Goal: Check status: Check status

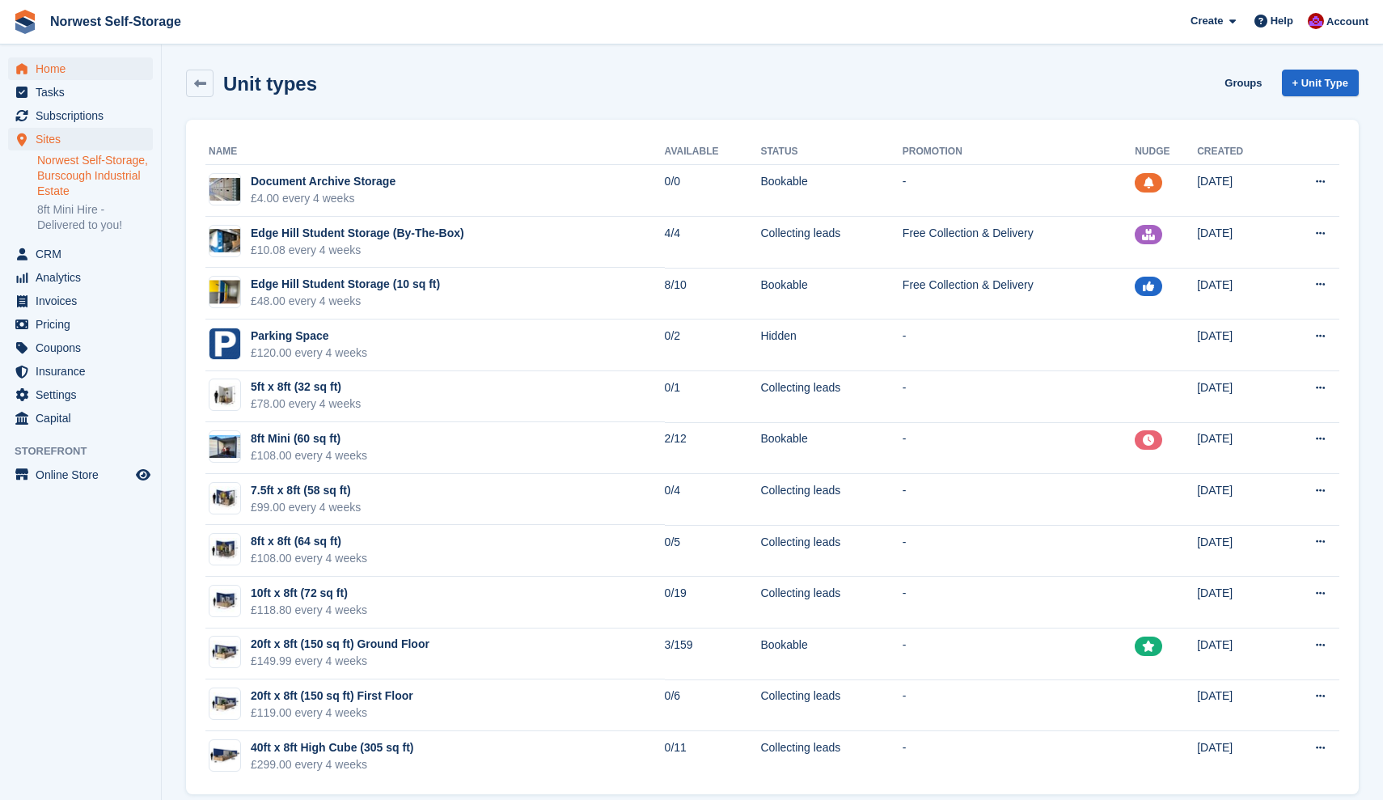
click at [53, 68] on span "Home" at bounding box center [84, 68] width 97 height 23
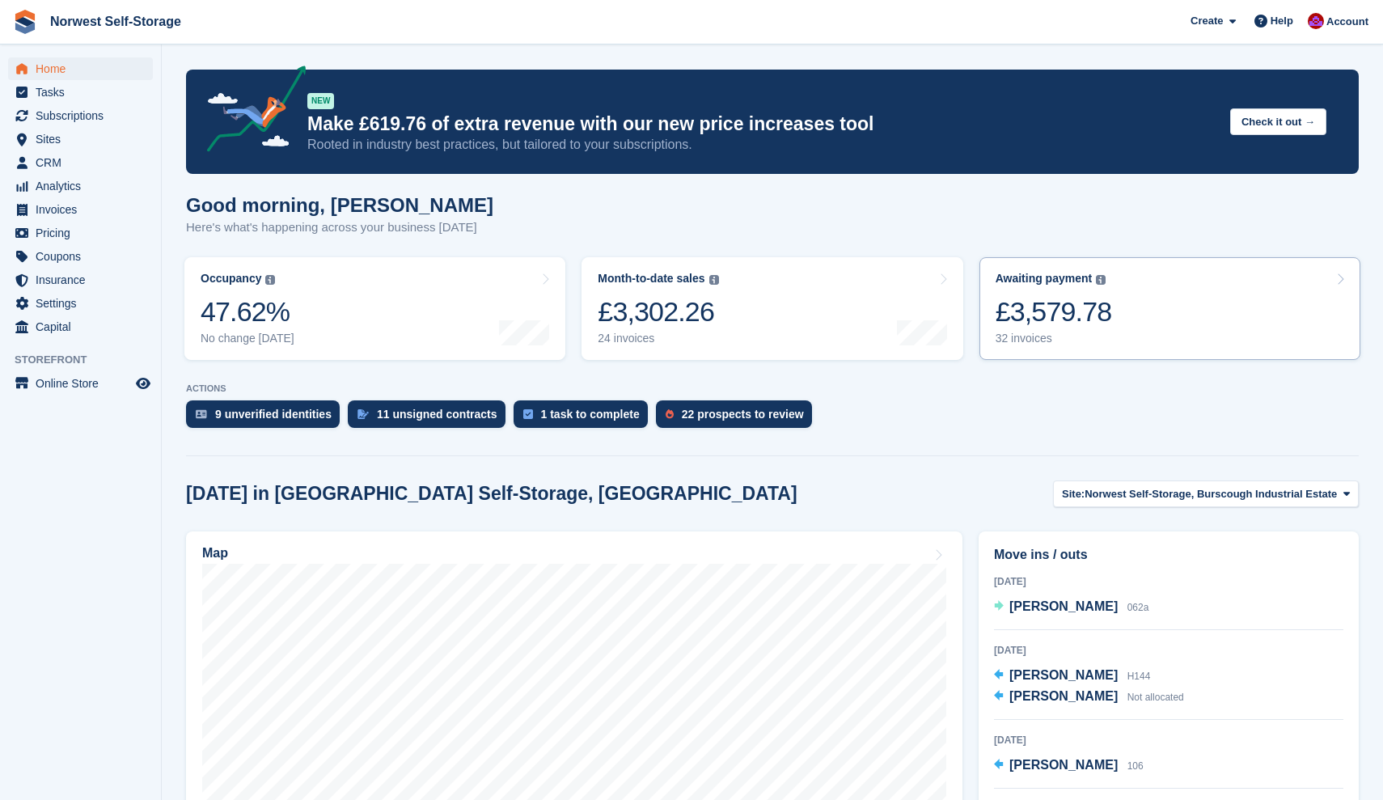
click at [1137, 300] on link "Awaiting payment The total outstanding balance on all open invoices. £3,579.78 …" at bounding box center [1170, 308] width 381 height 103
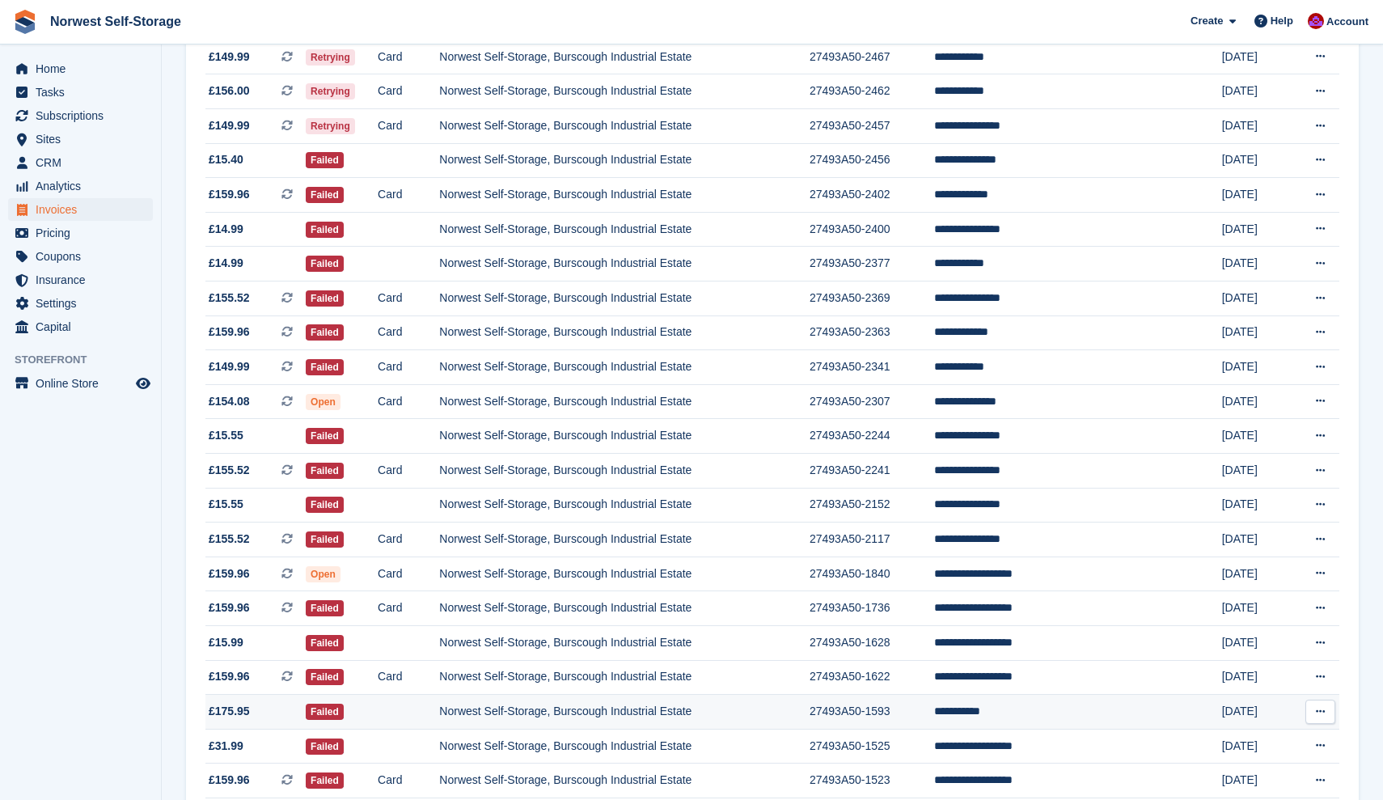
scroll to position [472, 0]
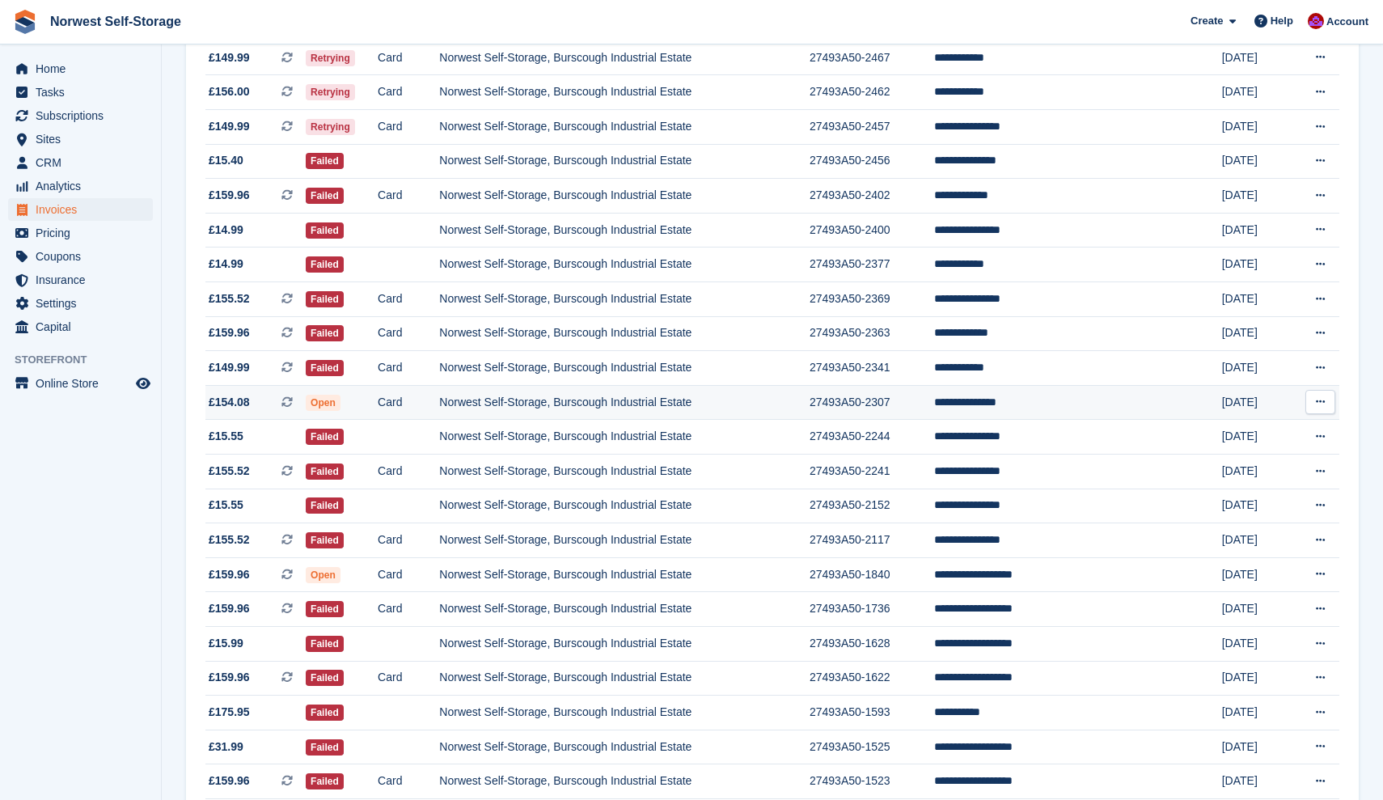
click at [268, 411] on span "£154.08 This is a recurring subscription invoice." at bounding box center [255, 402] width 100 height 17
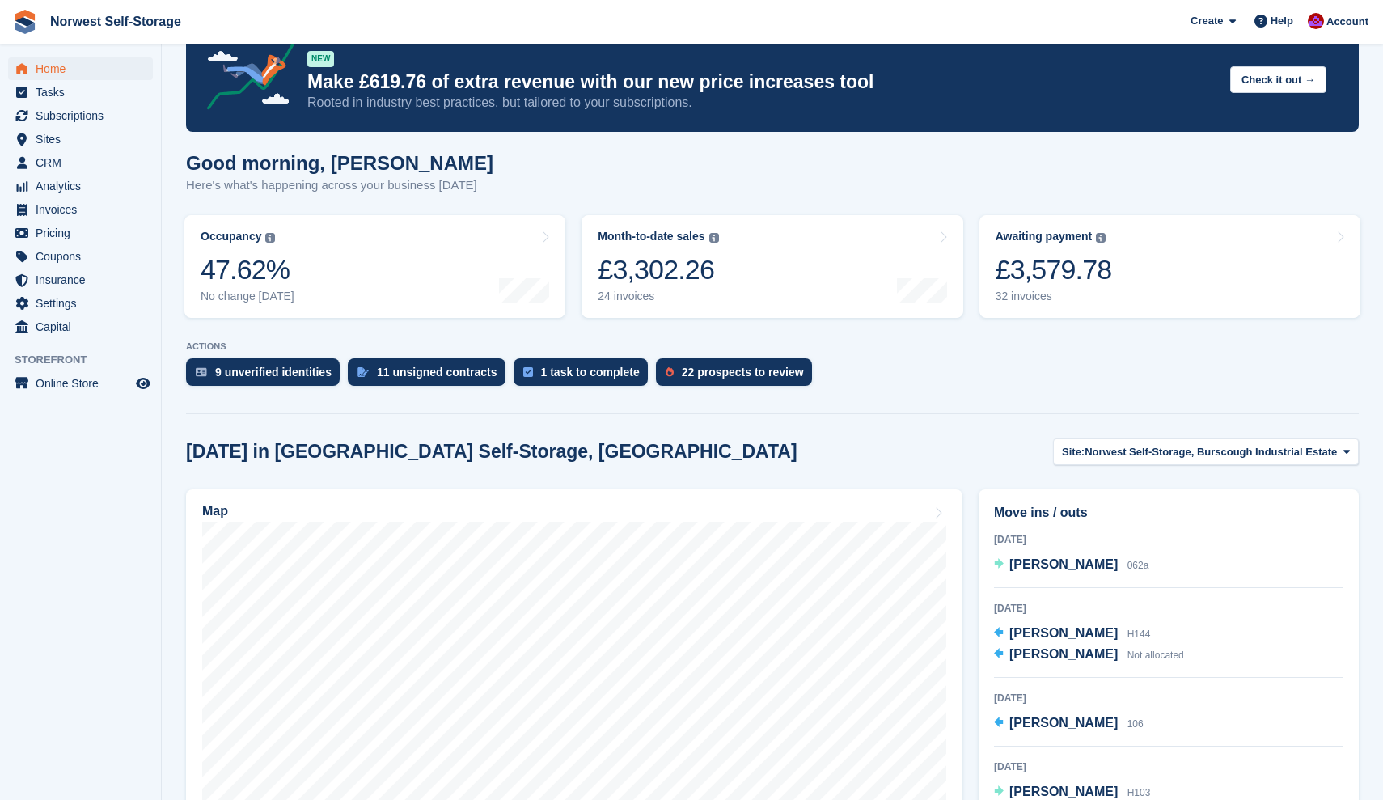
scroll to position [60, 0]
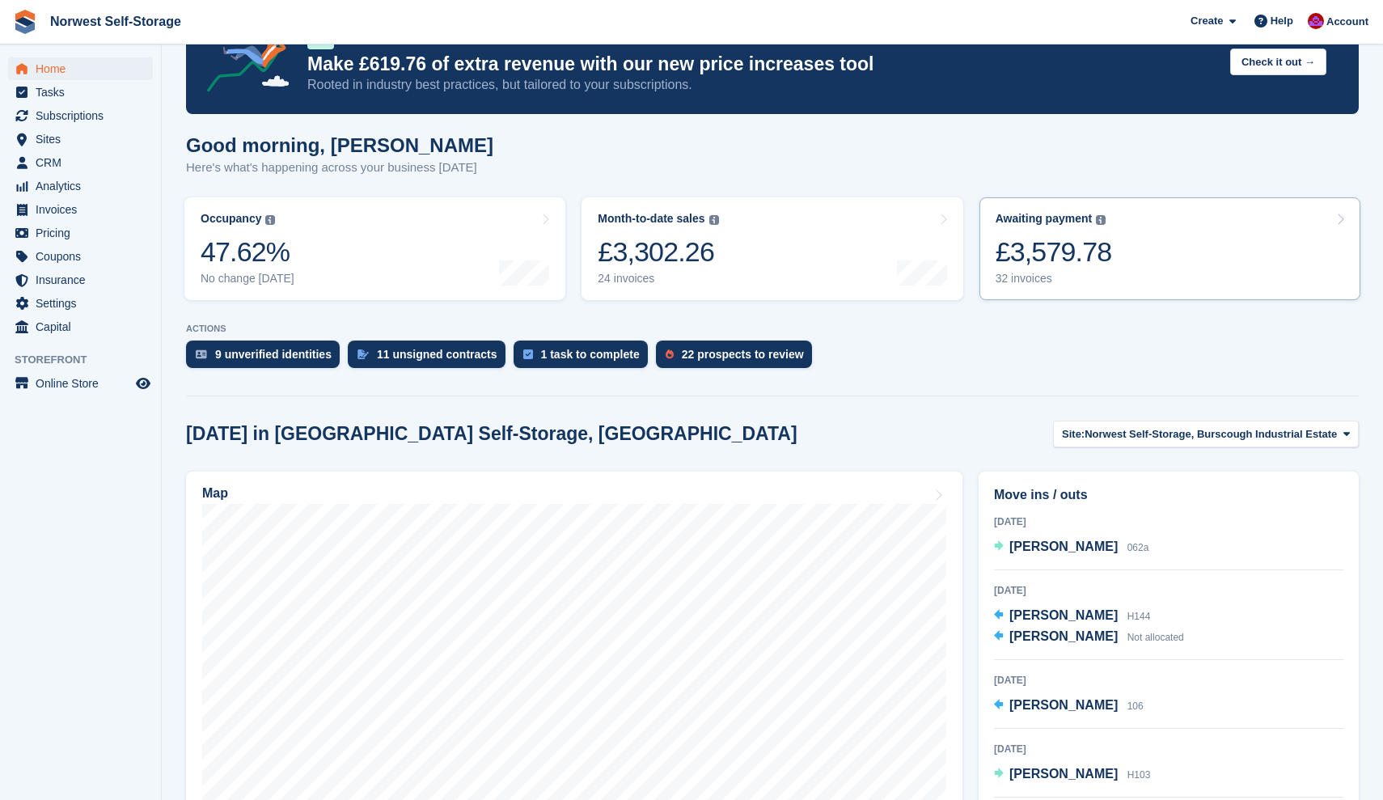
click at [1175, 220] on link "Awaiting payment The total outstanding balance on all open invoices. £3,579.78 …" at bounding box center [1170, 248] width 381 height 103
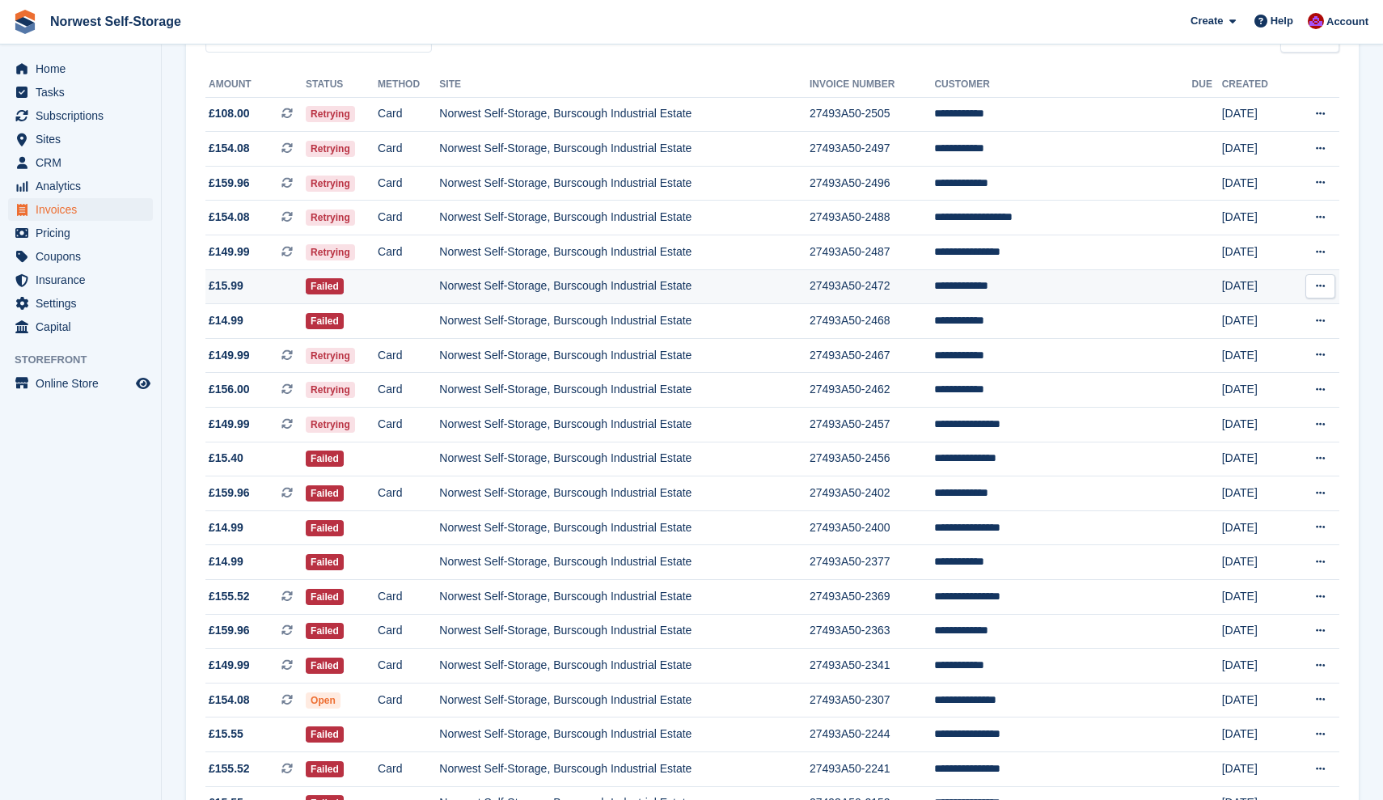
scroll to position [176, 0]
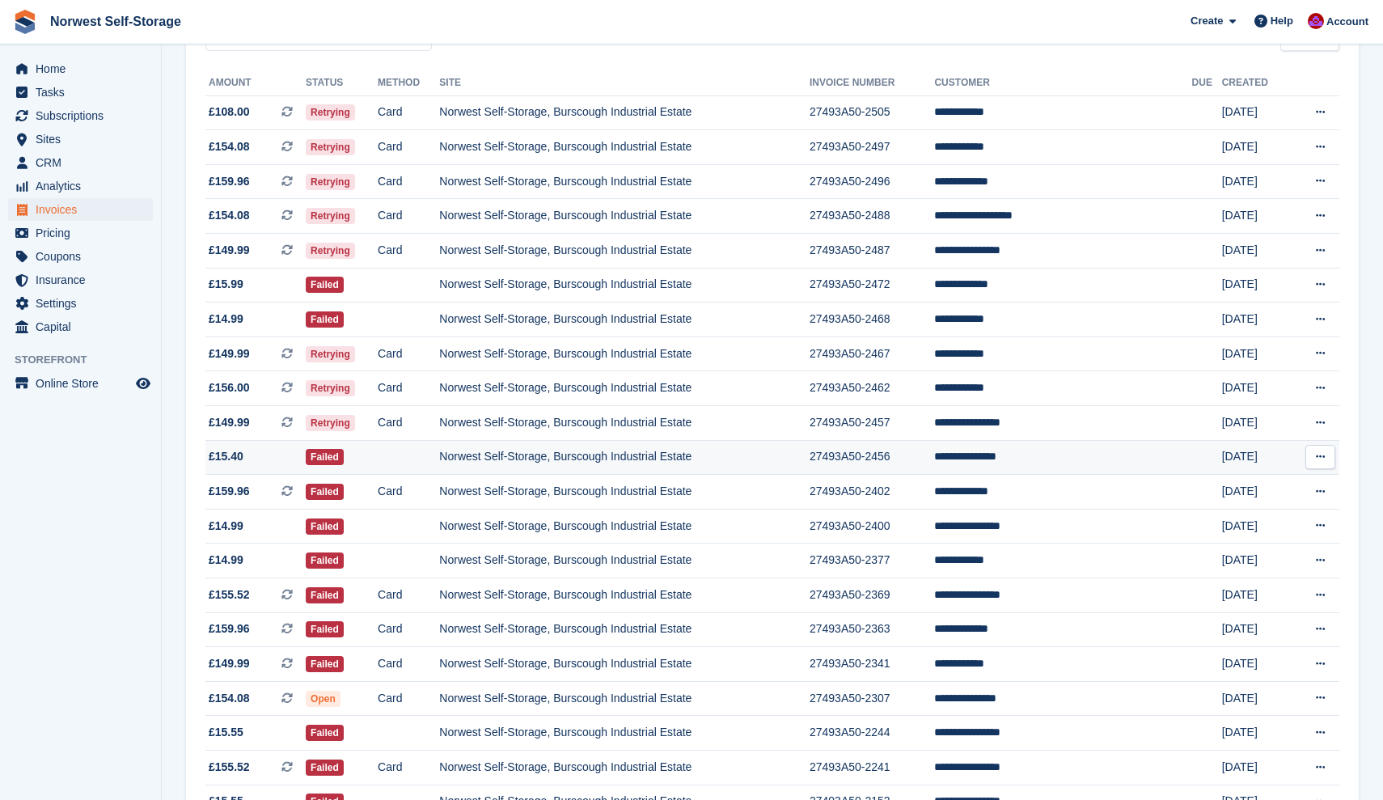
click at [268, 463] on span "£15.40" at bounding box center [255, 456] width 100 height 17
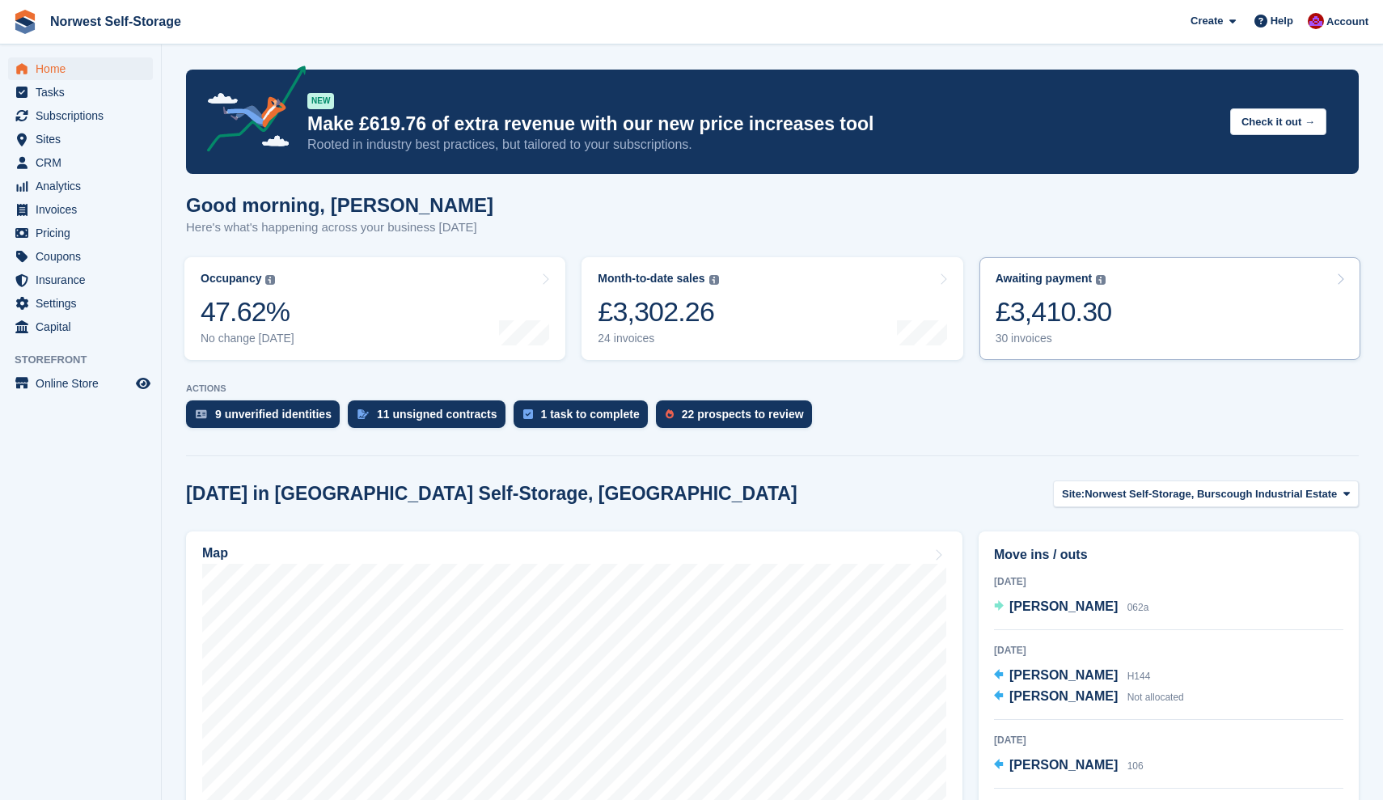
click at [1147, 315] on link "Awaiting payment The total outstanding balance on all open invoices. £3,410.30 …" at bounding box center [1170, 308] width 381 height 103
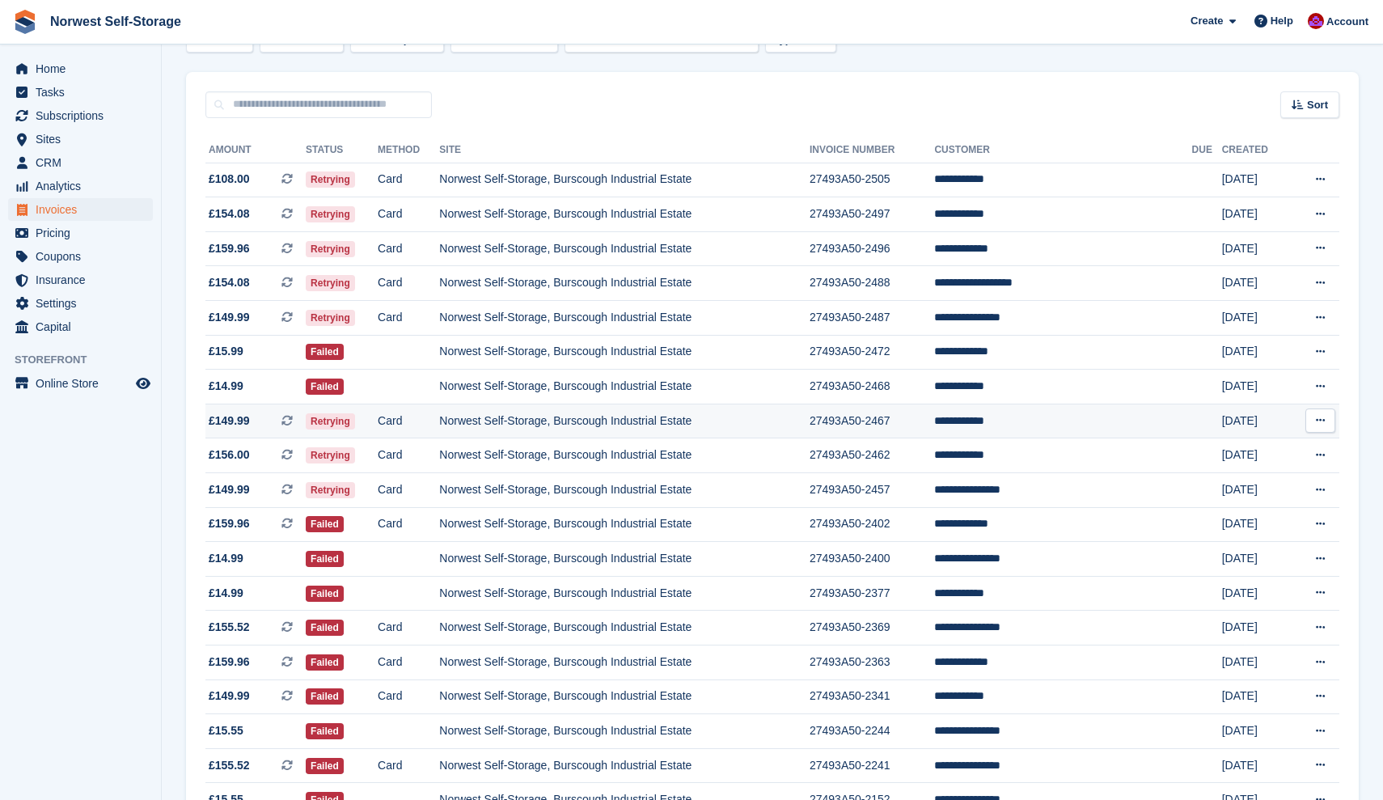
scroll to position [107, 0]
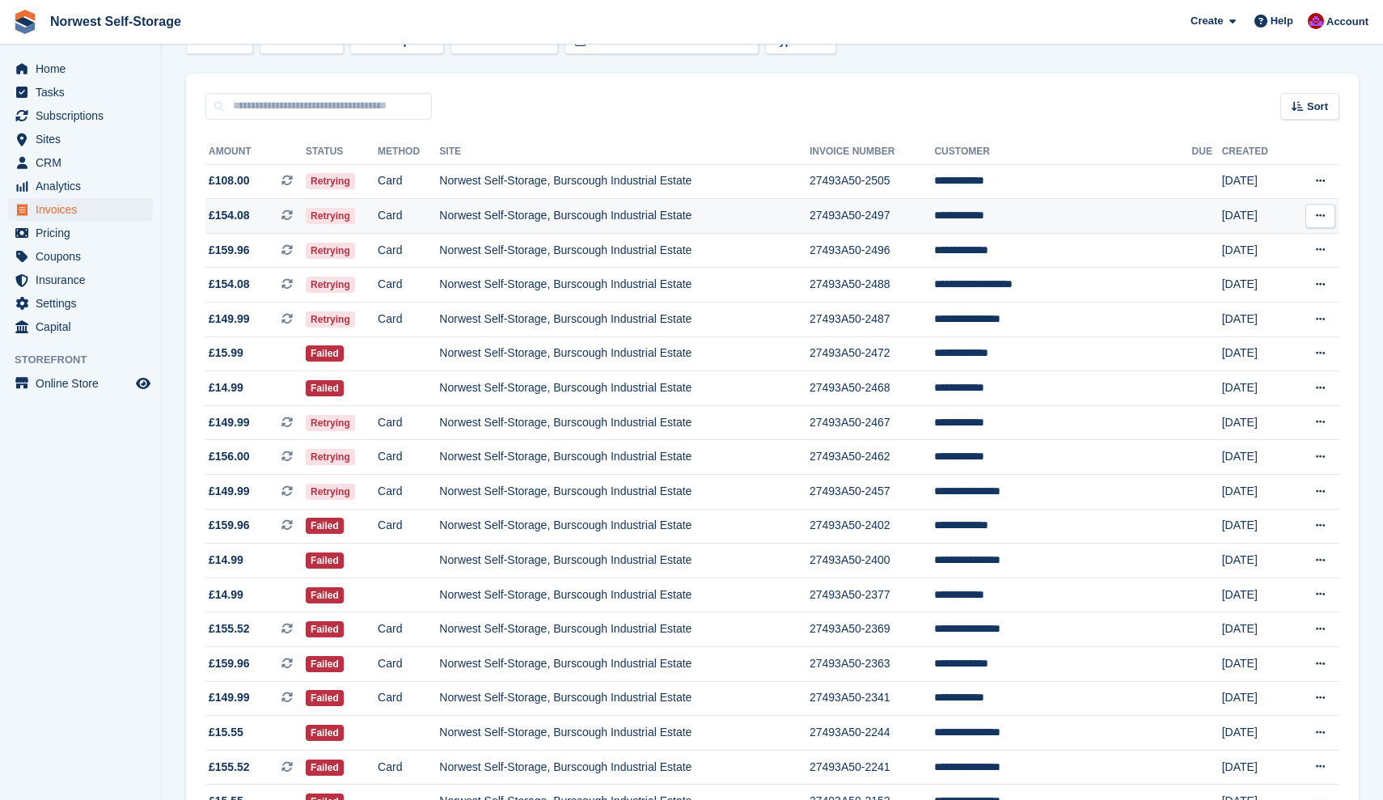
click at [275, 216] on span "£154.08 This is a recurring subscription invoice." at bounding box center [255, 215] width 100 height 17
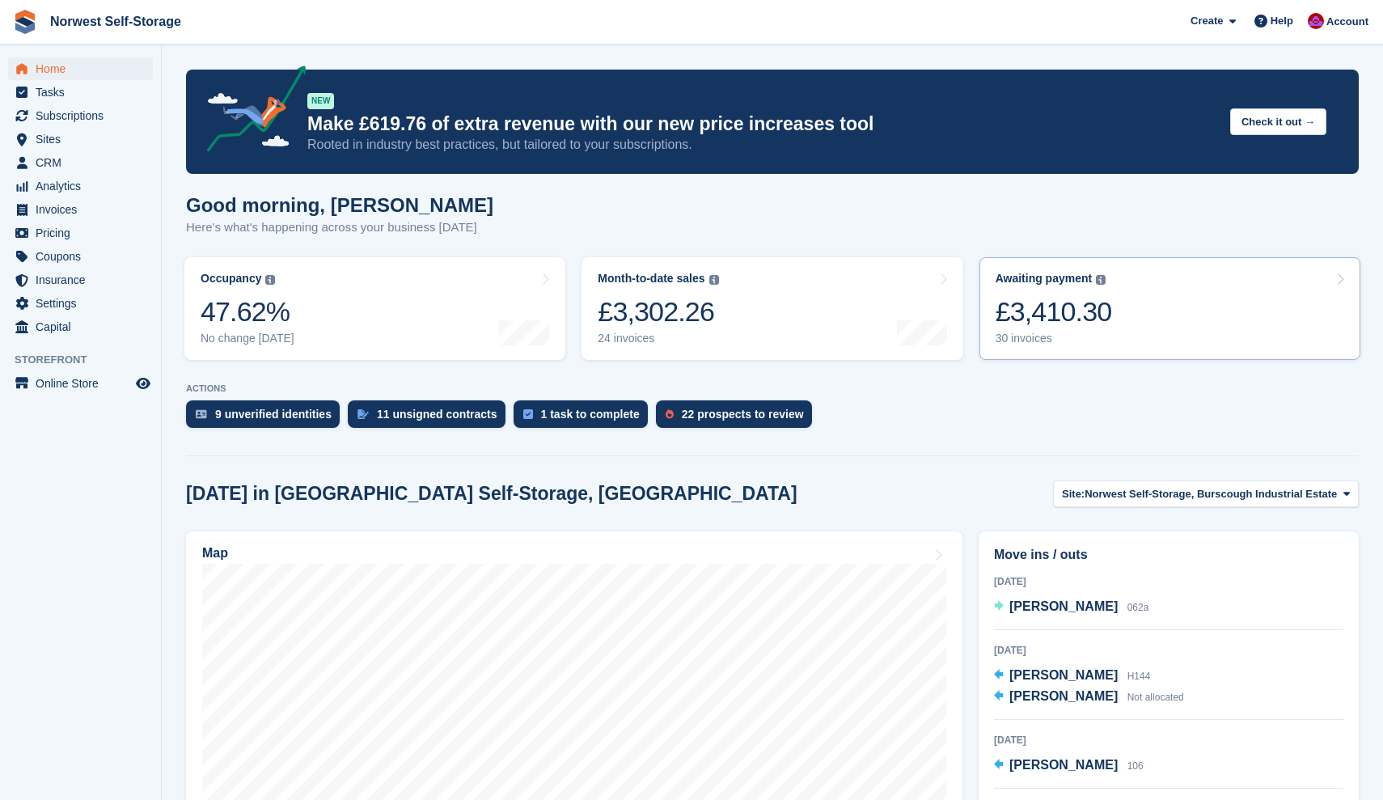
click at [1140, 316] on link "Awaiting payment The total outstanding balance on all open invoices. £3,410.30 …" at bounding box center [1170, 308] width 381 height 103
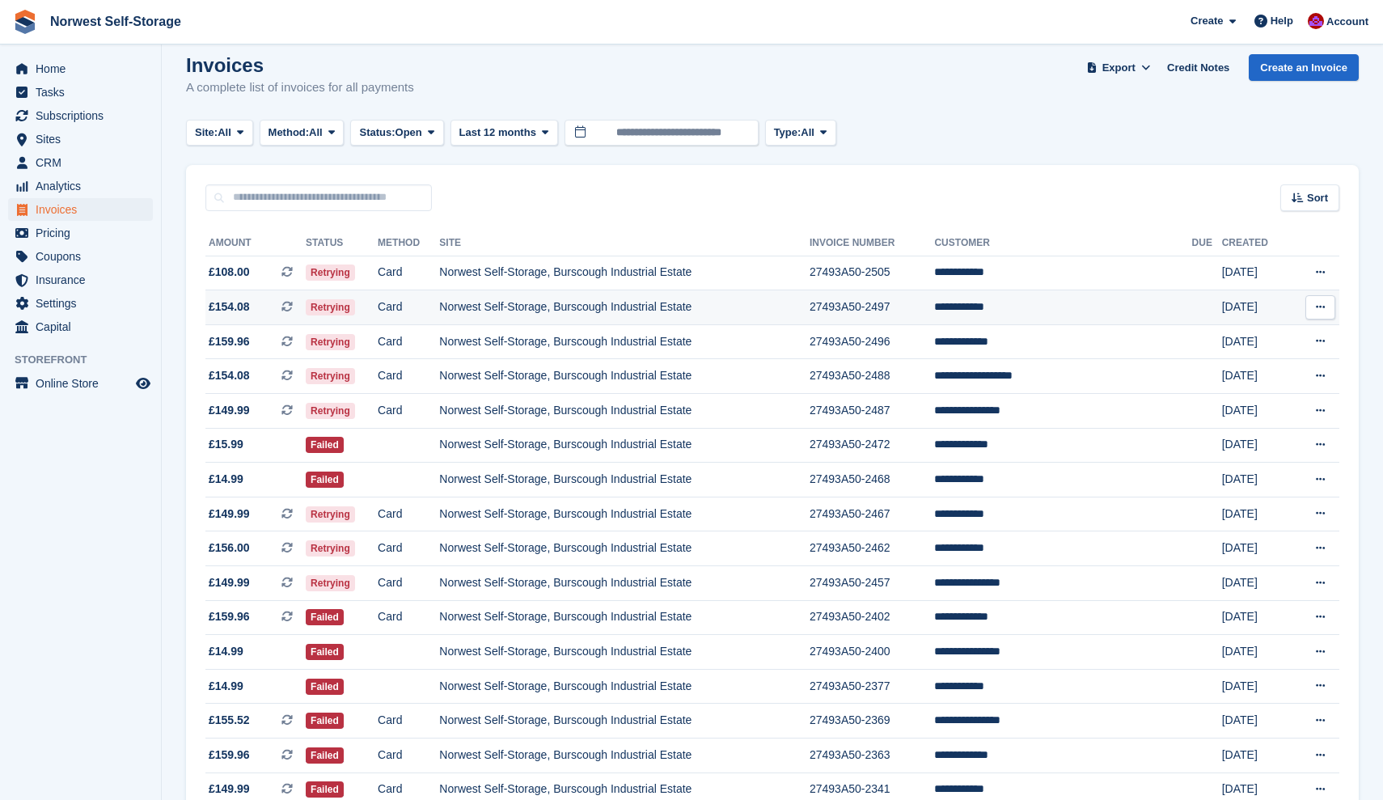
scroll to position [23, 0]
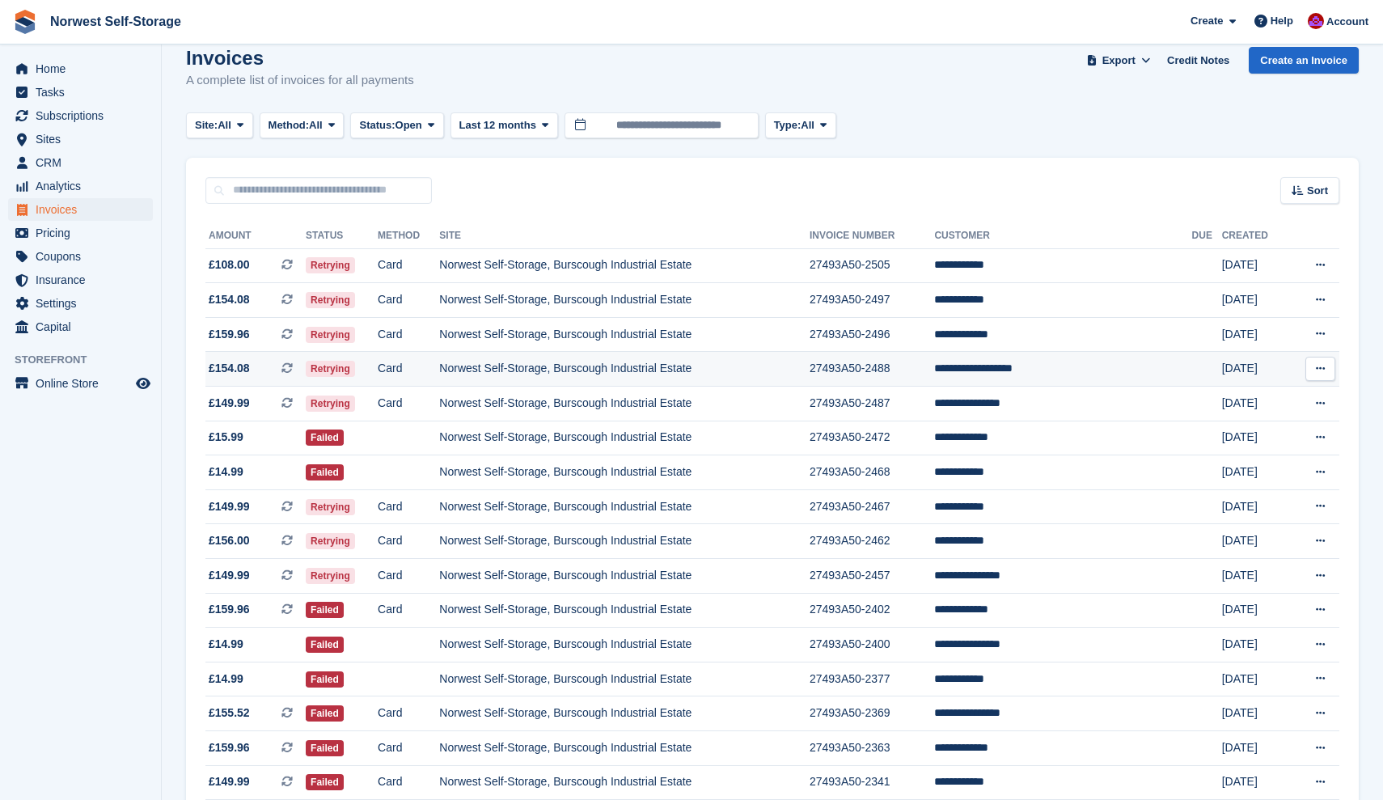
click at [266, 375] on span "£154.08 This is a recurring subscription invoice. This is a recurring subscript…" at bounding box center [255, 368] width 100 height 17
click at [269, 409] on span "£149.99 This is a recurring subscription invoice." at bounding box center [255, 403] width 100 height 17
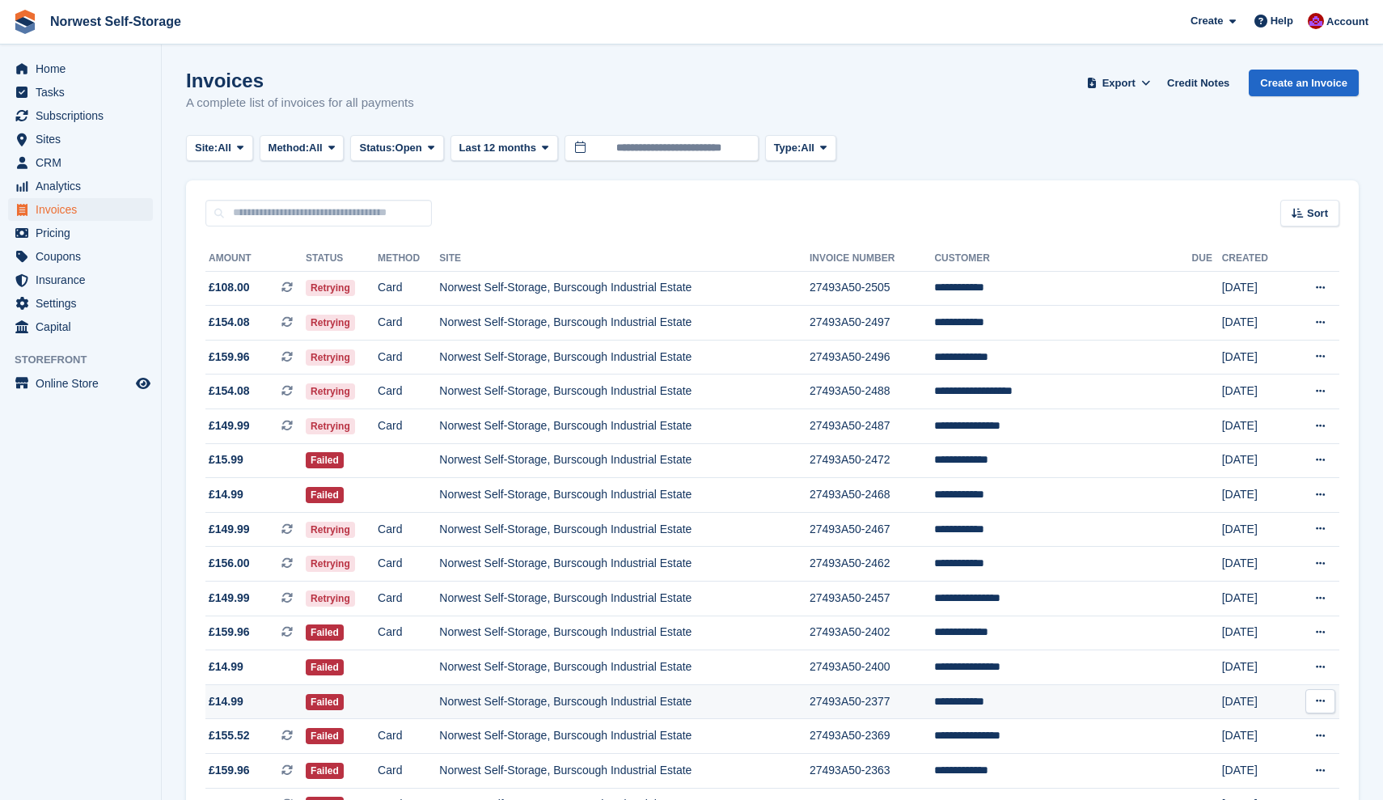
click at [284, 710] on span "£14.99" at bounding box center [255, 701] width 100 height 17
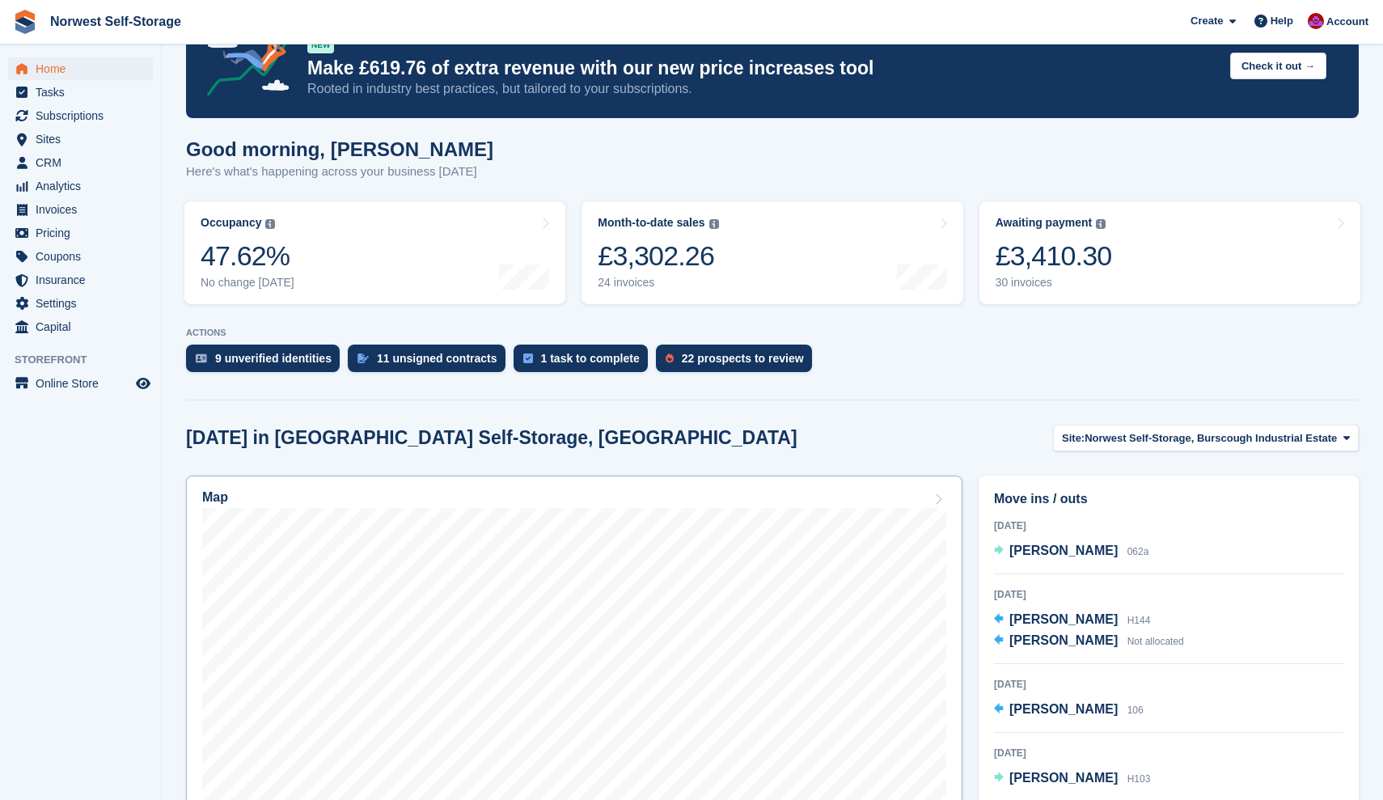
scroll to position [121, 0]
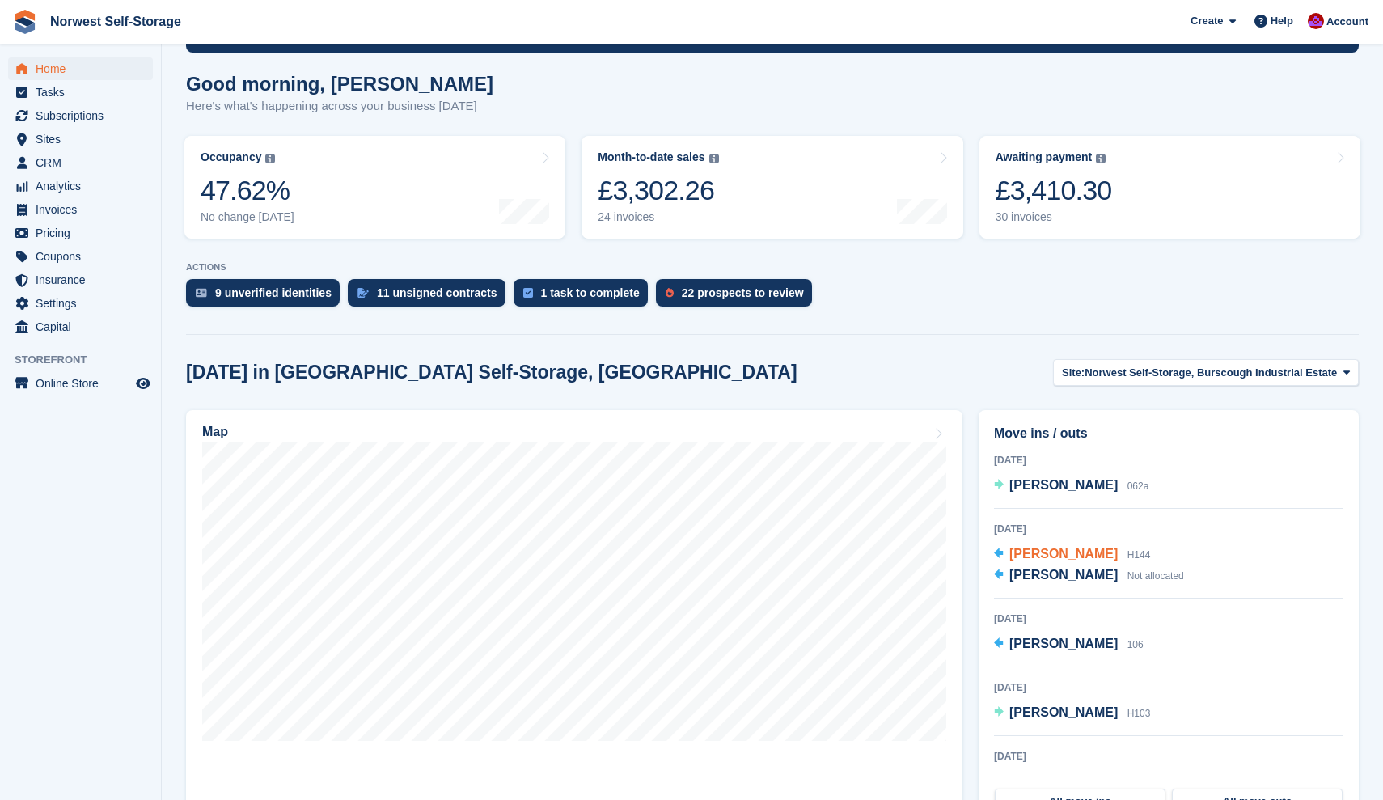
click at [1069, 555] on span "[PERSON_NAME]" at bounding box center [1064, 554] width 108 height 14
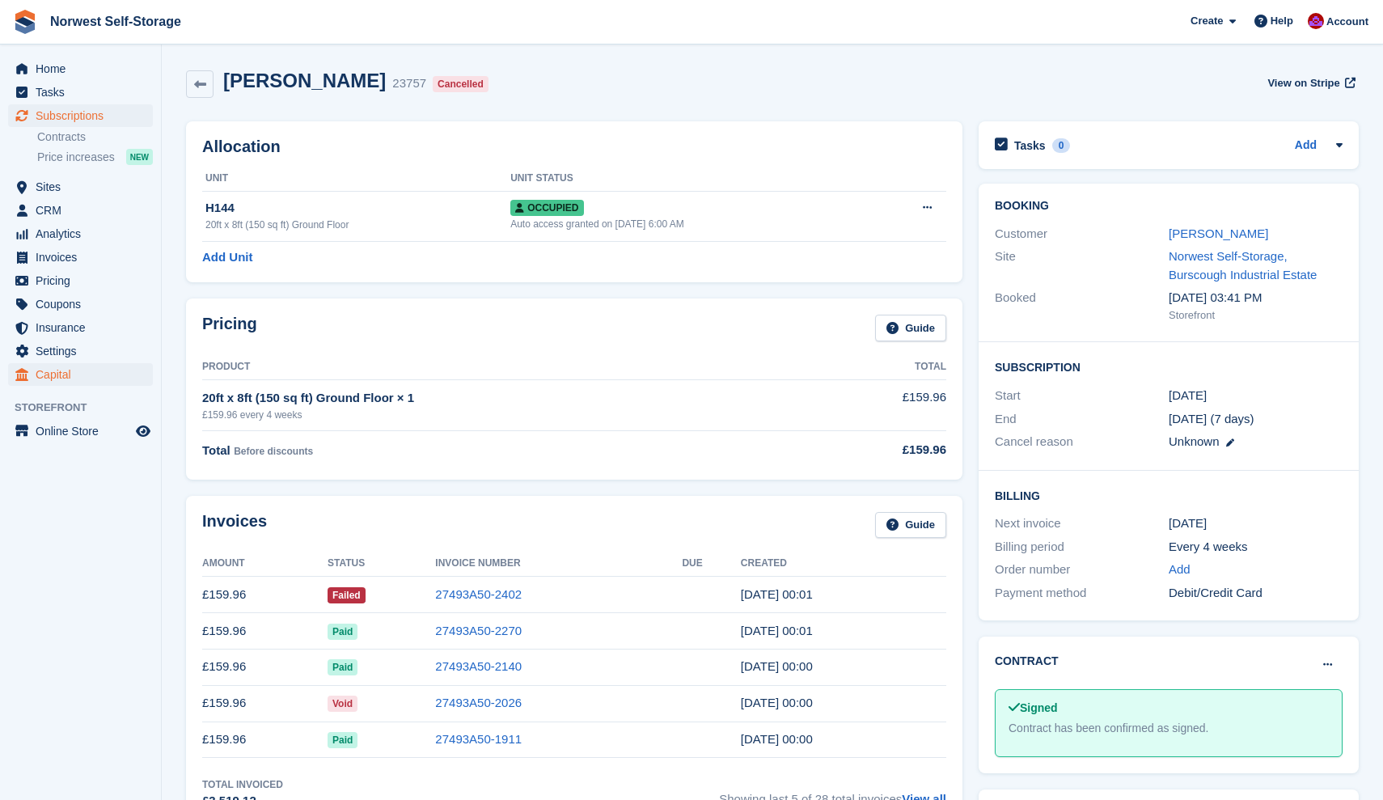
click at [52, 374] on span "Capital" at bounding box center [84, 374] width 97 height 23
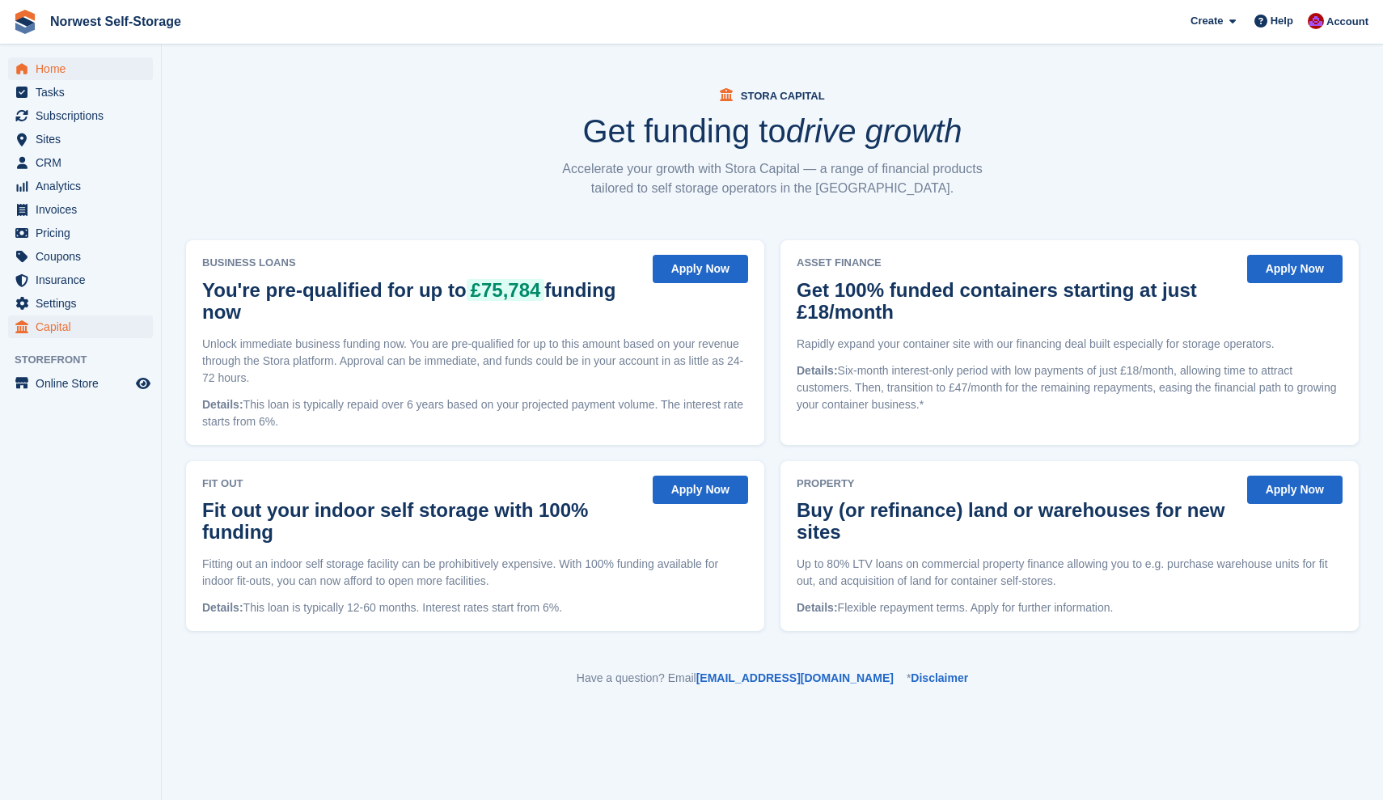
click at [47, 66] on span "Home" at bounding box center [84, 68] width 97 height 23
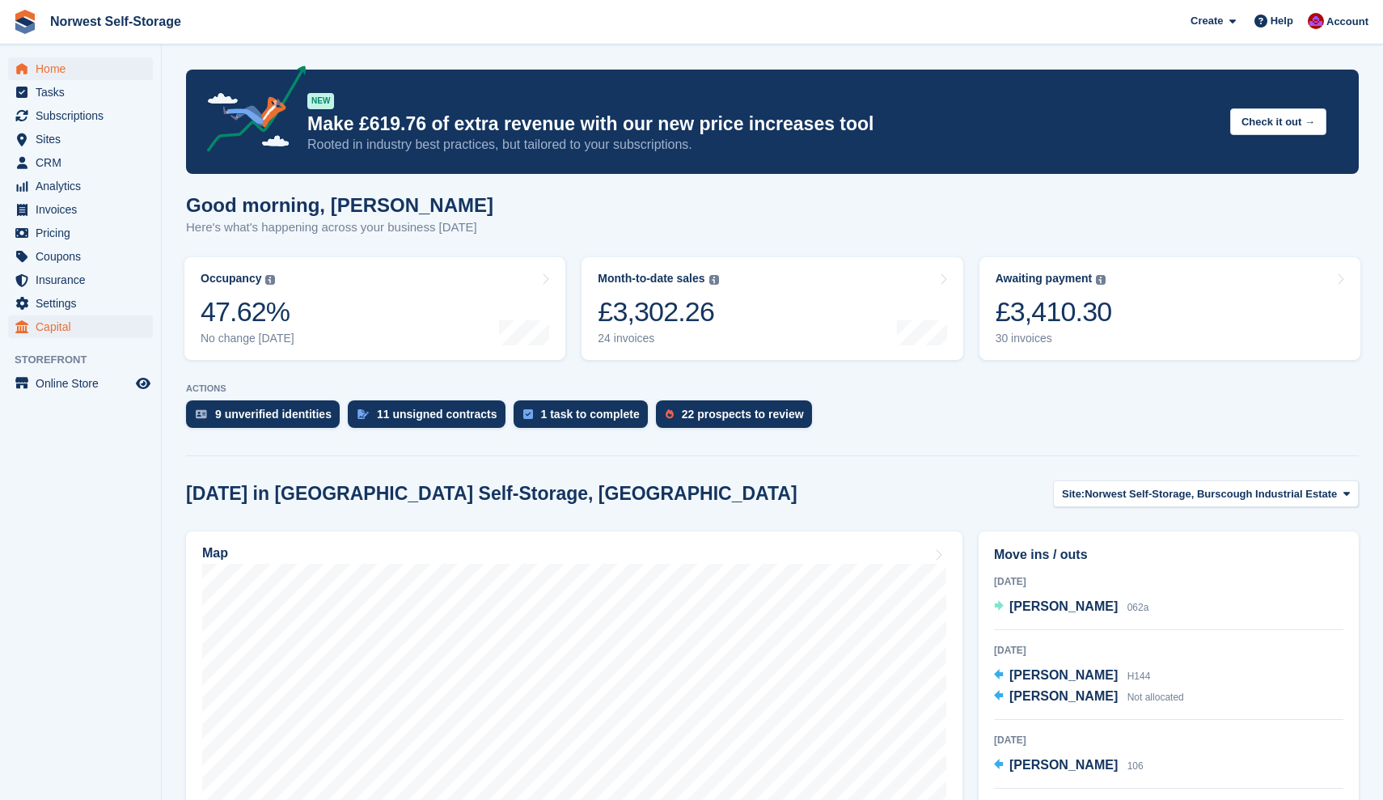
click at [46, 328] on span "Capital" at bounding box center [84, 326] width 97 height 23
click at [49, 324] on span "Capital" at bounding box center [84, 326] width 97 height 23
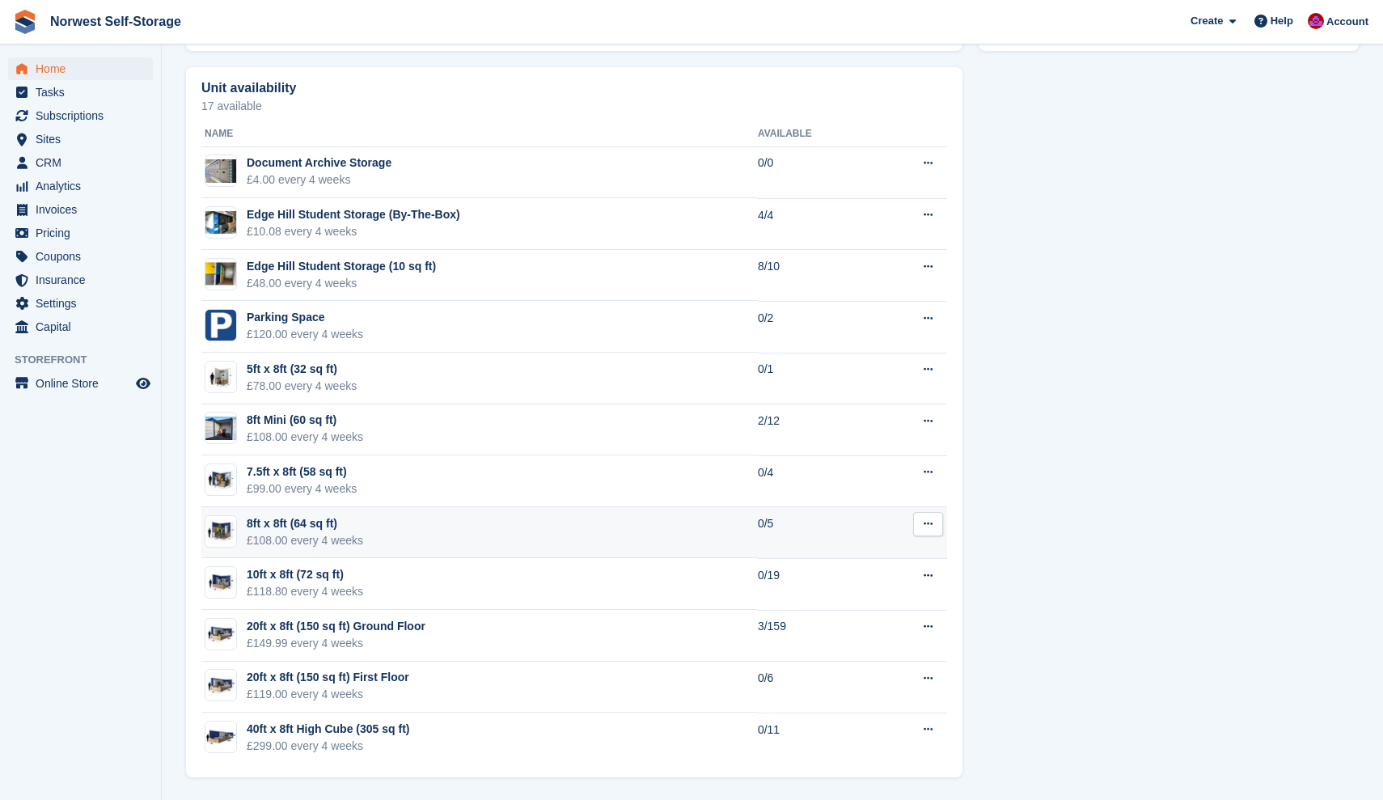
scroll to position [902, 0]
